Goal: Information Seeking & Learning: Learn about a topic

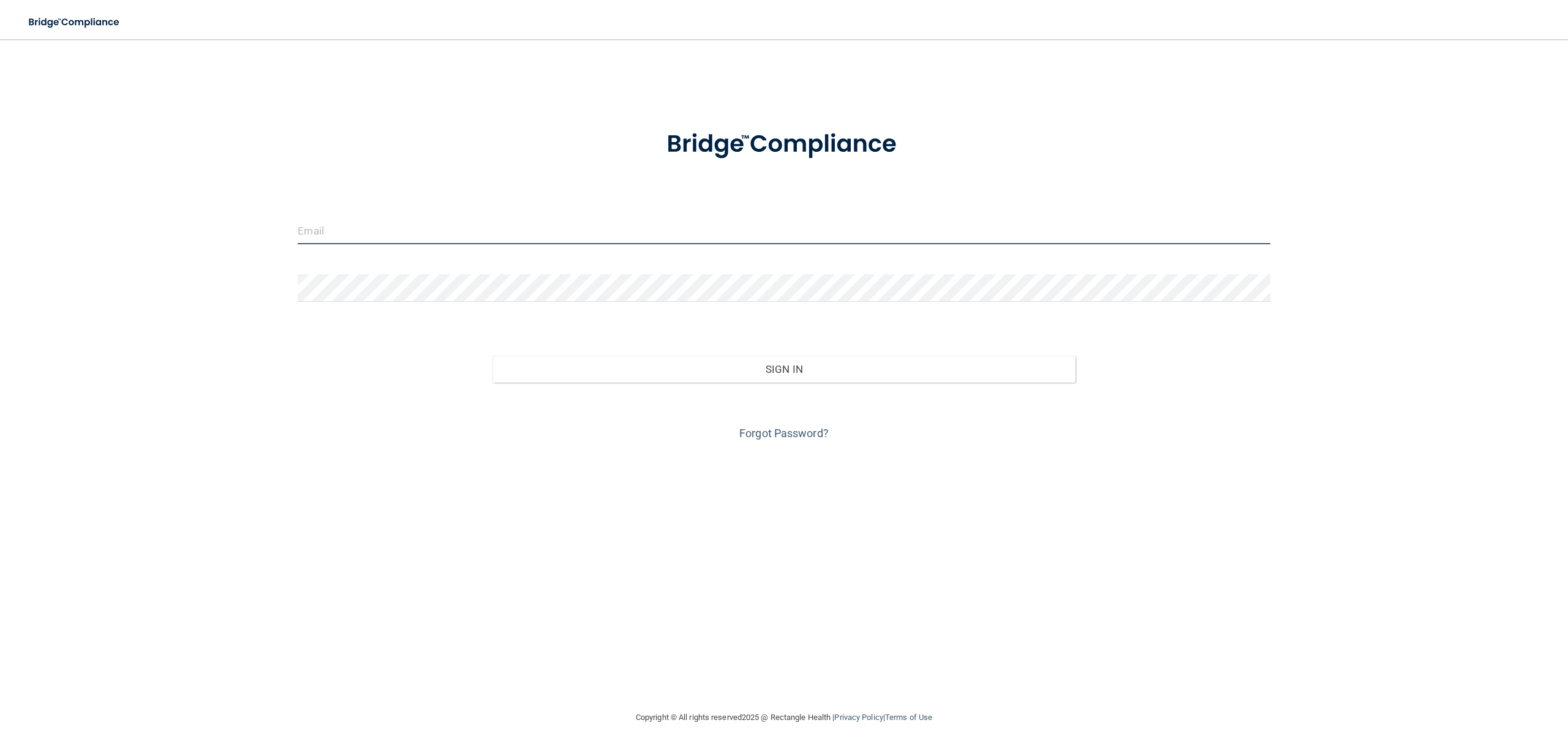
click at [414, 230] on input "email" at bounding box center [784, 230] width 972 height 28
type input "[EMAIL_ADDRESS][DOMAIN_NAME]"
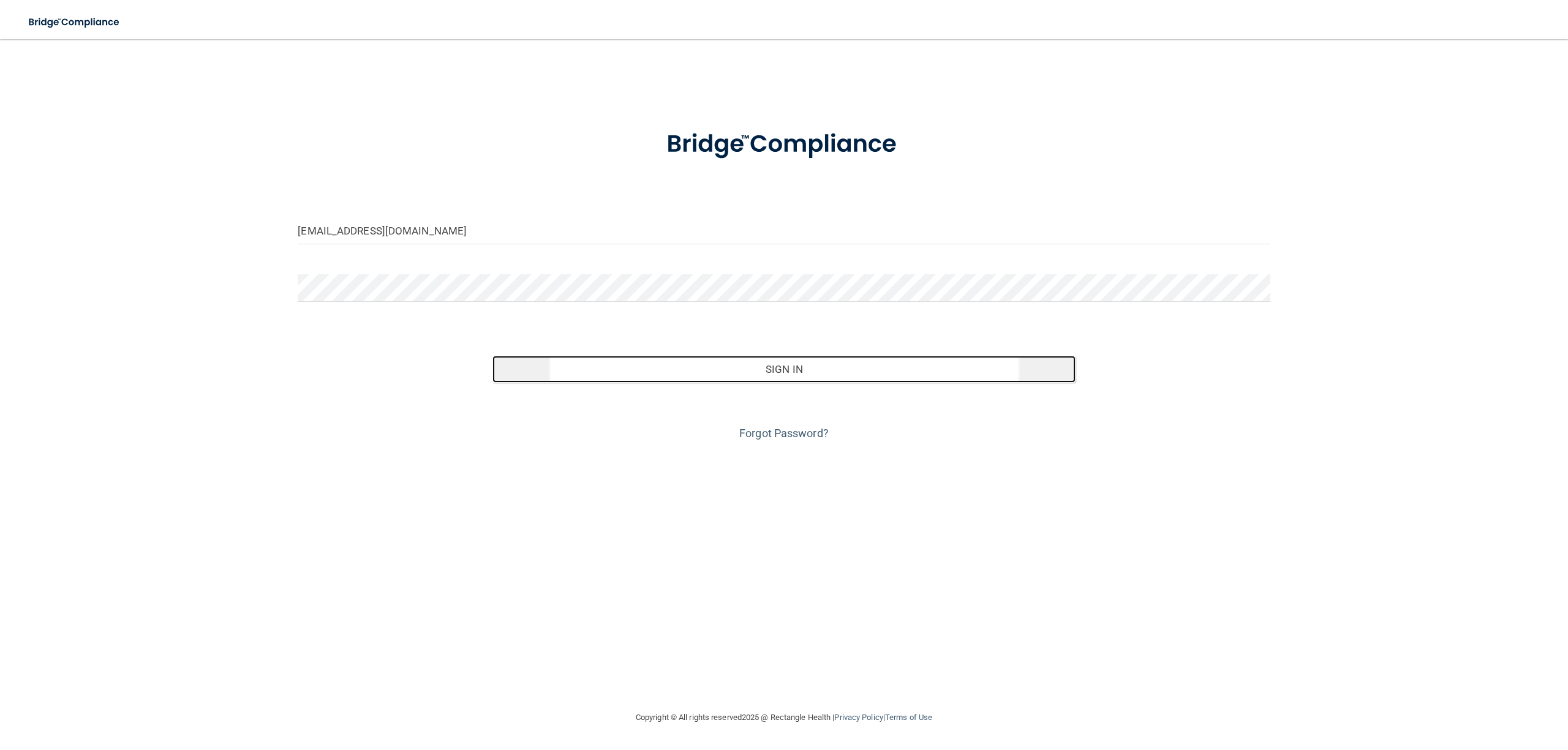
click at [649, 379] on button "Sign In" at bounding box center [784, 369] width 583 height 27
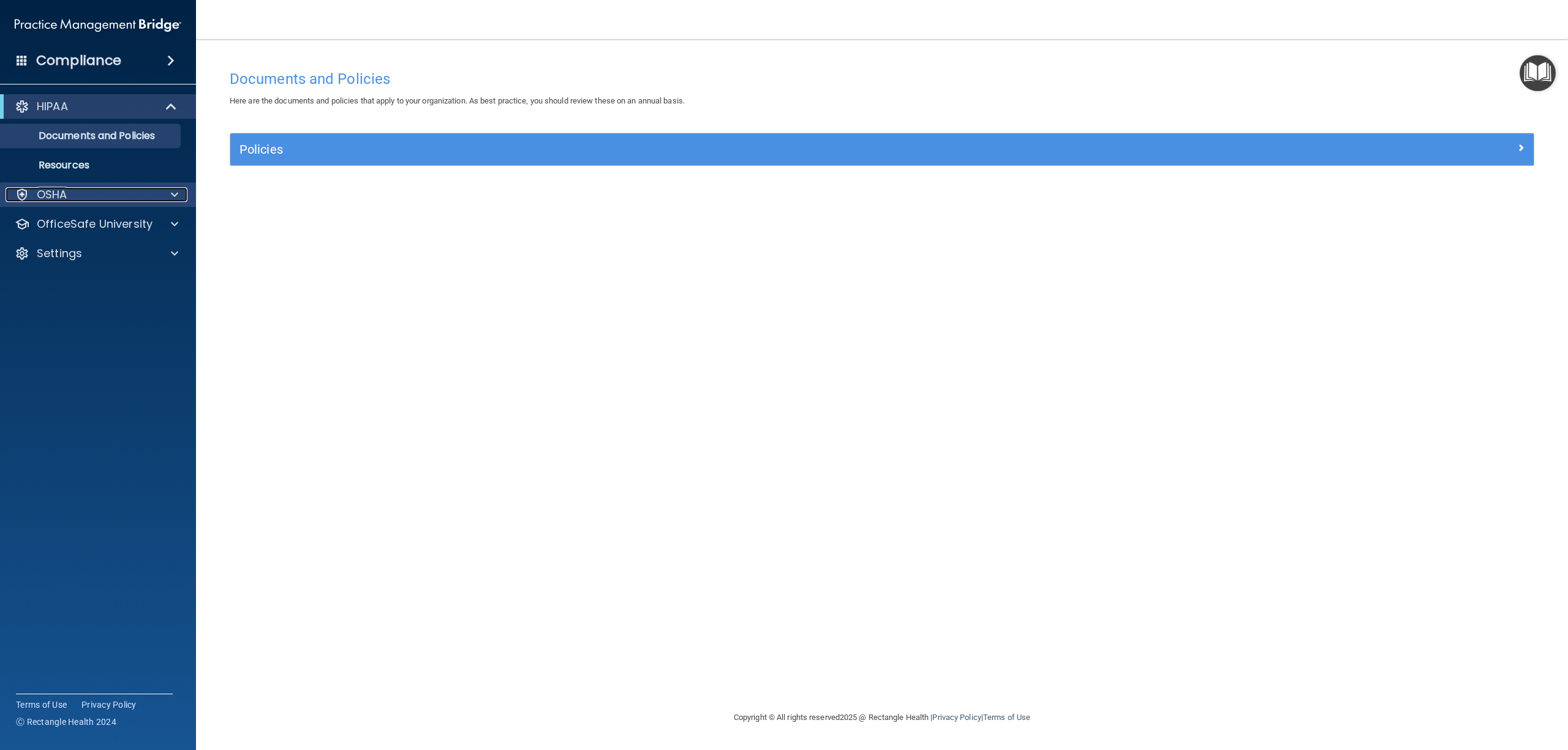
click at [65, 189] on p "OSHA" at bounding box center [52, 195] width 30 height 15
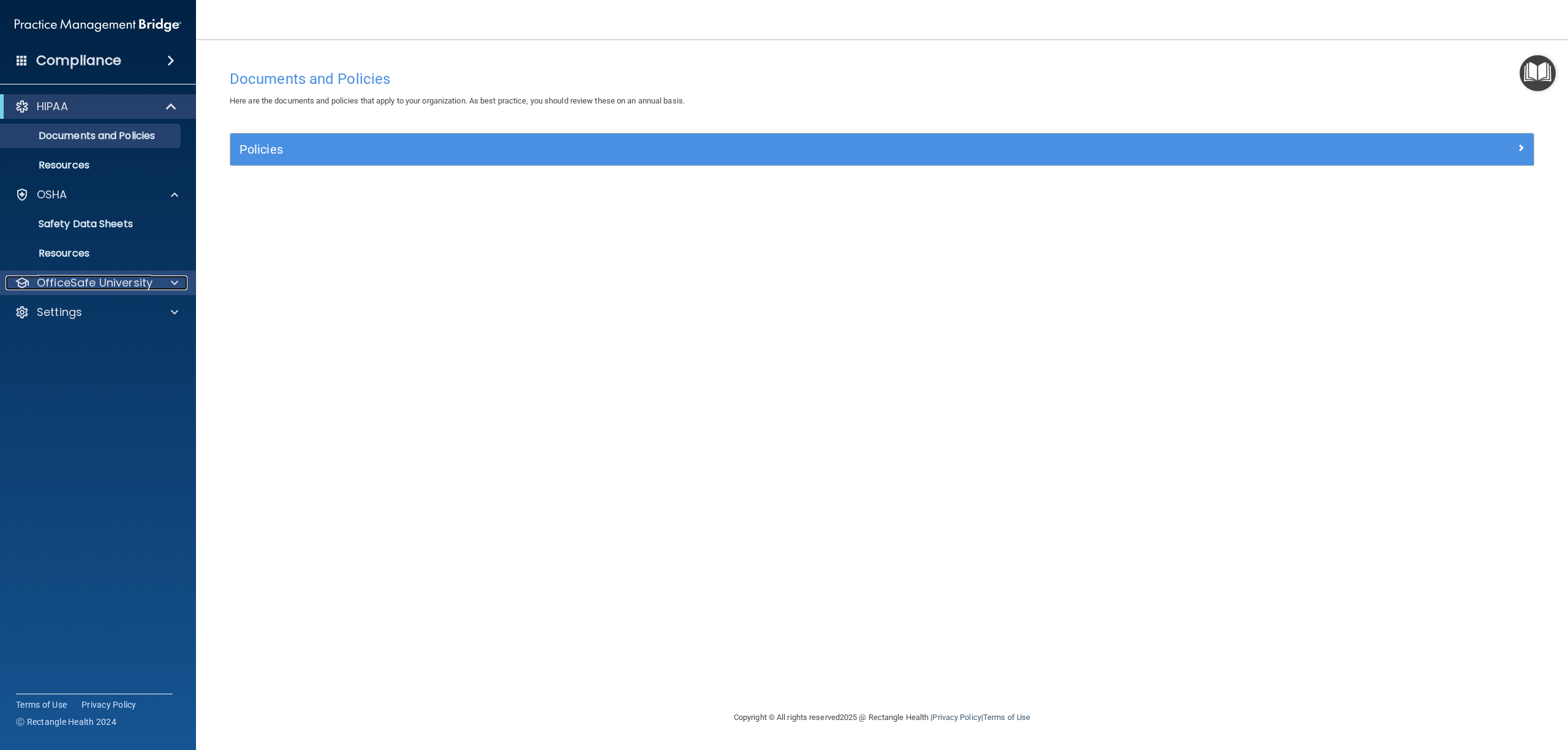
click at [70, 276] on p "OfficeSafe University" at bounding box center [95, 283] width 116 height 15
click at [97, 344] on p "OSHA Training" at bounding box center [57, 342] width 99 height 12
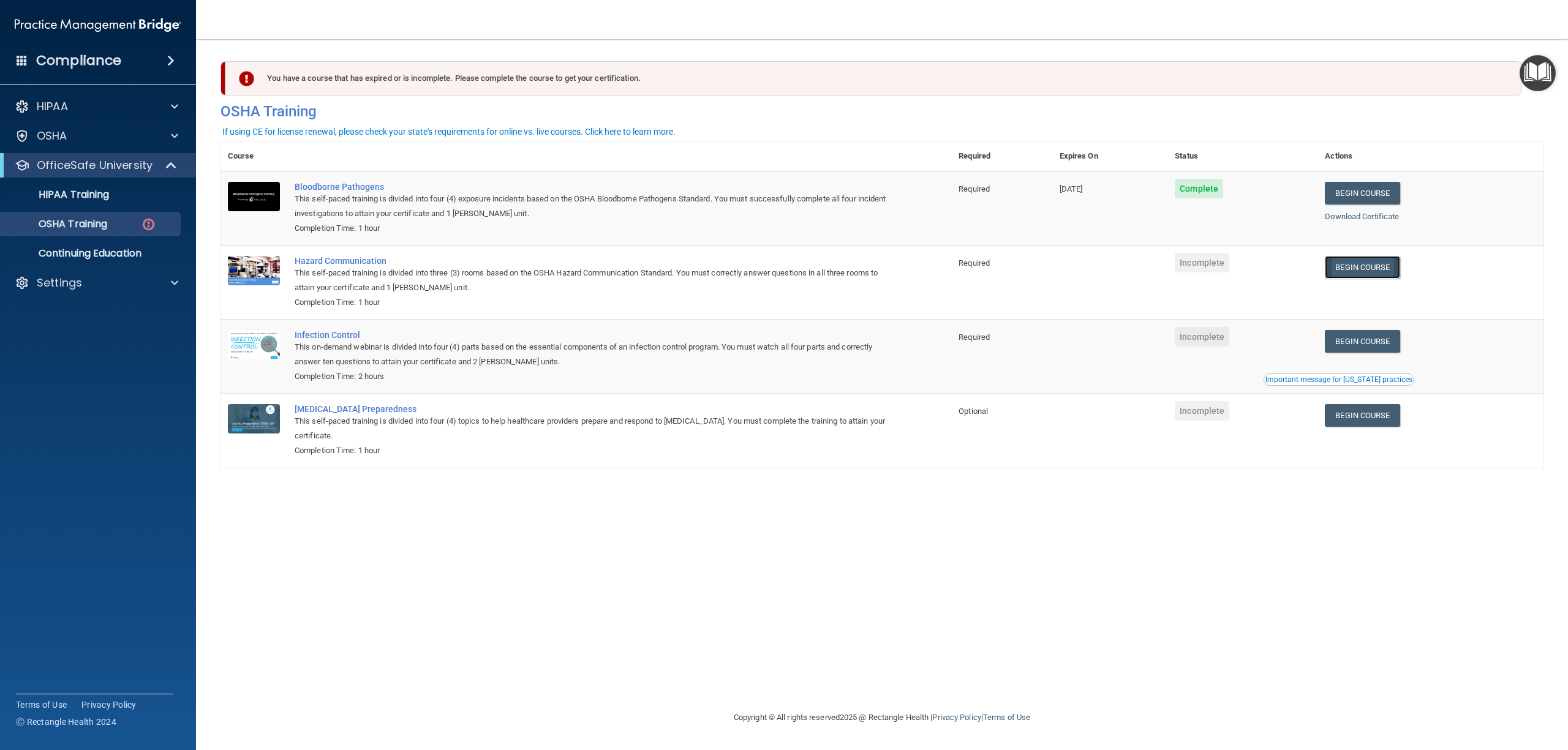
click at [1387, 271] on link "Begin Course" at bounding box center [1362, 268] width 75 height 23
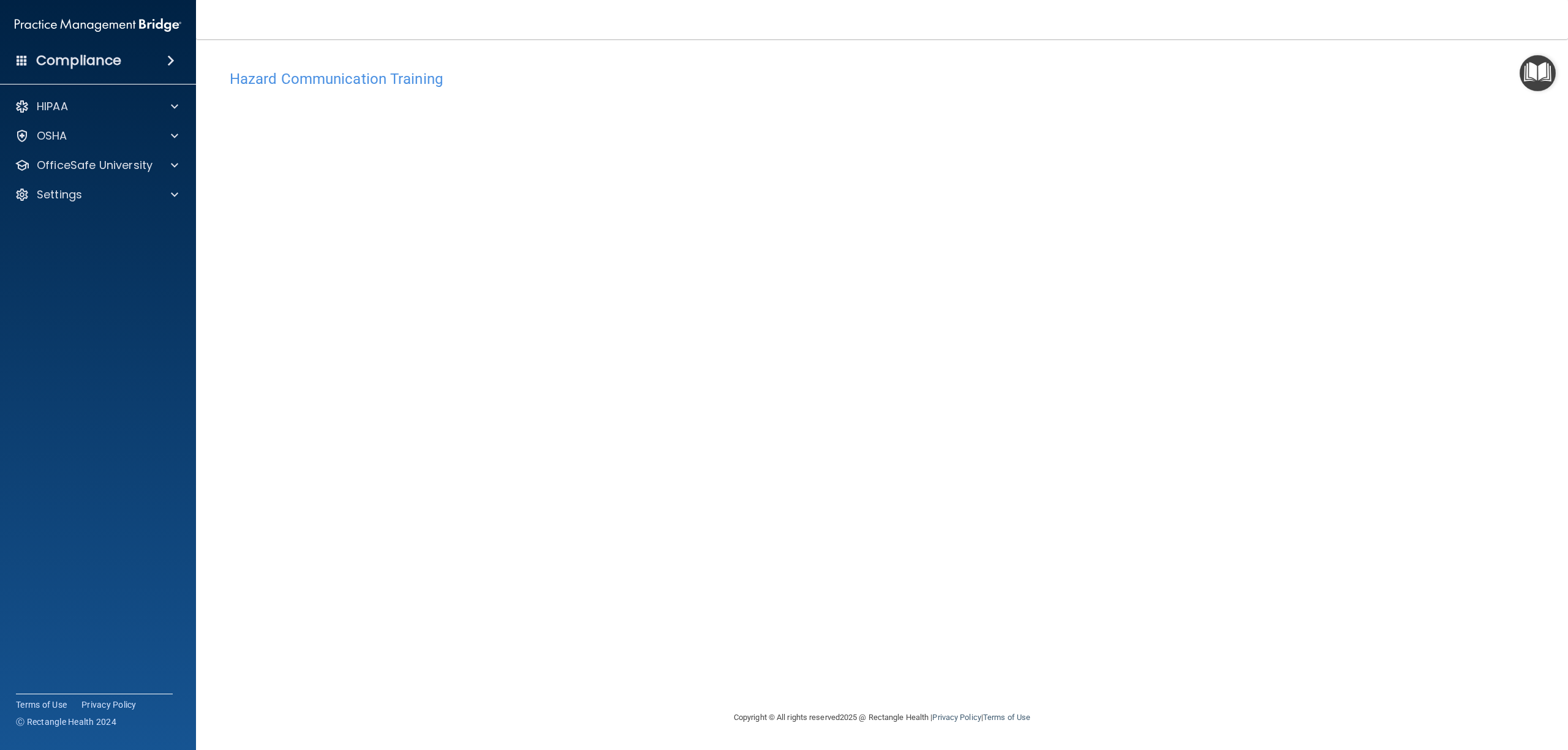
click at [1145, 328] on div "Hazard Communication Training This course doesn’t expire until . Are you sure y…" at bounding box center [881, 387] width 1323 height 647
click at [1071, 193] on div "Hazard Communication Training This course doesn’t expire until . Are you sure y…" at bounding box center [881, 387] width 1323 height 647
click at [1030, 223] on div "Hazard Communication Training This course doesn’t expire until . Are you sure y…" at bounding box center [881, 387] width 1323 height 647
click at [1137, 296] on div "Hazard Communication Training This course doesn’t expire until . Are you sure y…" at bounding box center [881, 387] width 1323 height 647
click at [1141, 337] on div "Hazard Communication Training This course doesn’t expire until . Are you sure y…" at bounding box center [881, 387] width 1323 height 647
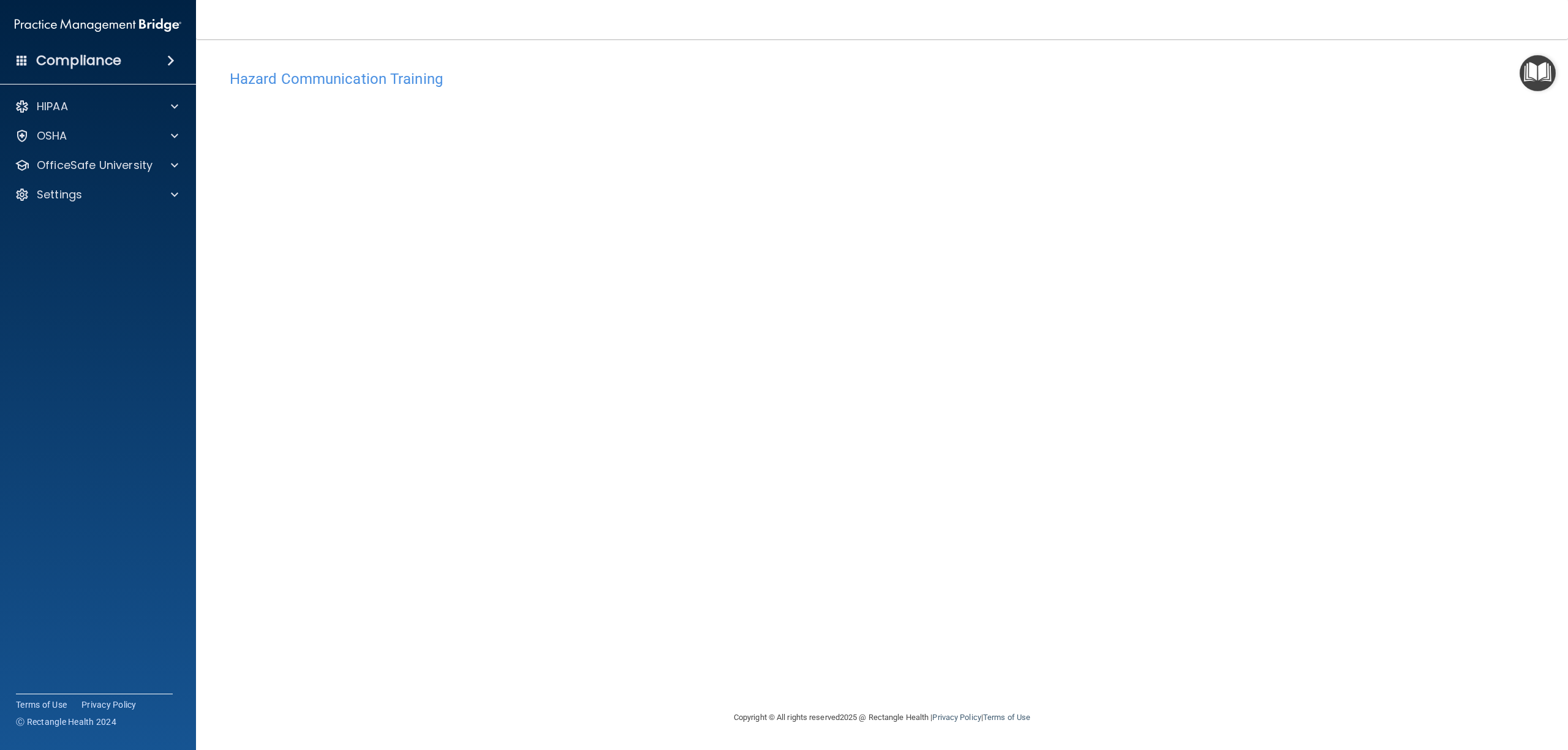
click at [995, 261] on div "Hazard Communication Training This course doesn’t expire until . Are you sure y…" at bounding box center [881, 387] width 1323 height 647
click at [992, 186] on div "Hazard Communication Training This course doesn’t expire until . Are you sure y…" at bounding box center [881, 387] width 1323 height 647
